Goal: Information Seeking & Learning: Learn about a topic

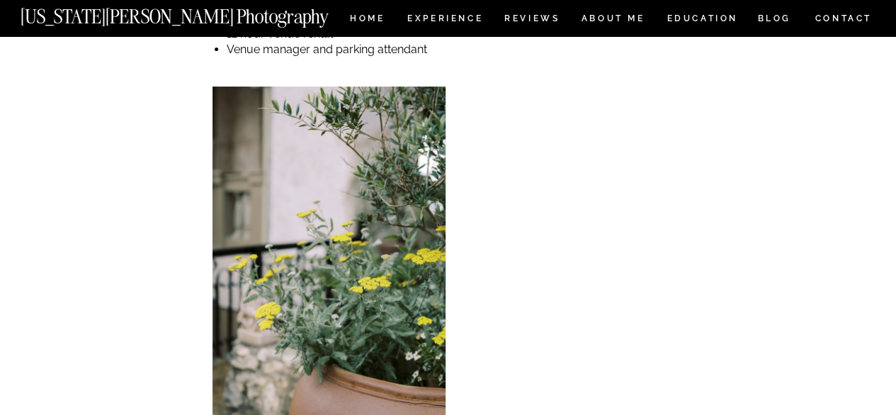
scroll to position [2751, 0]
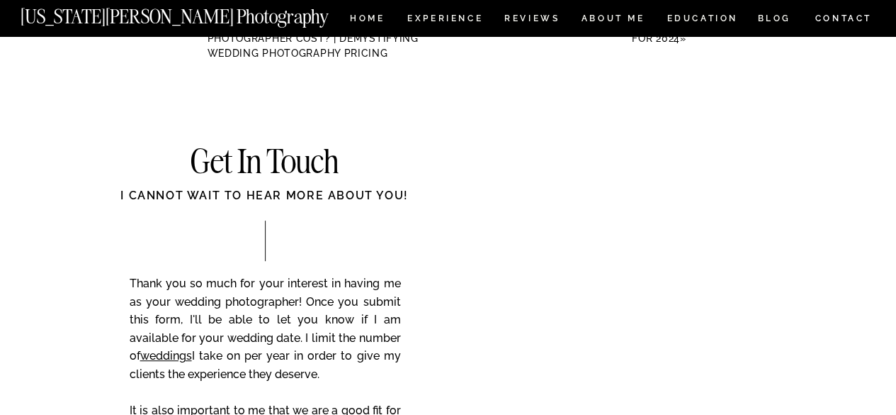
scroll to position [5538, 0]
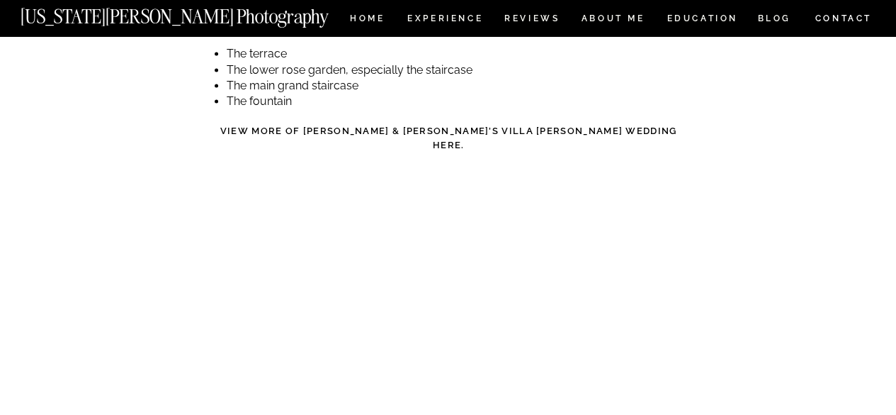
scroll to position [3903, 0]
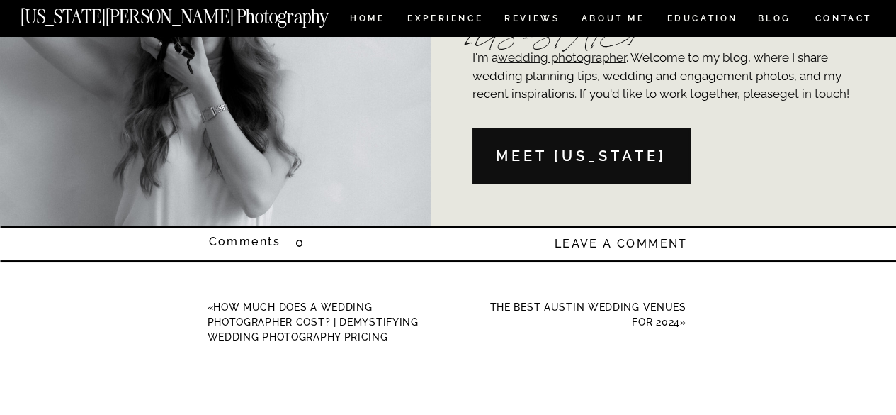
scroll to position [5324, 0]
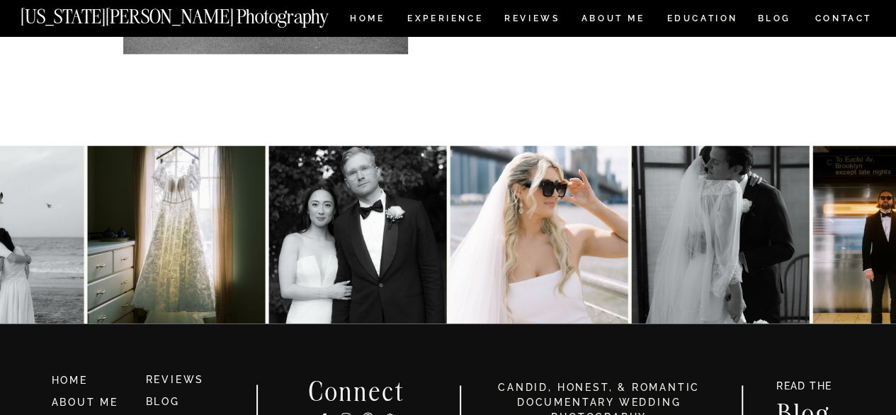
scroll to position [6521, 0]
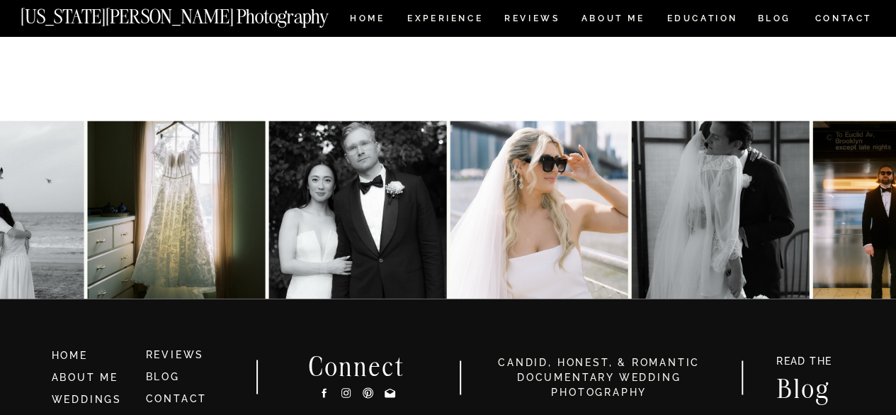
scroll to position [6489, 0]
